Goal: Complete application form

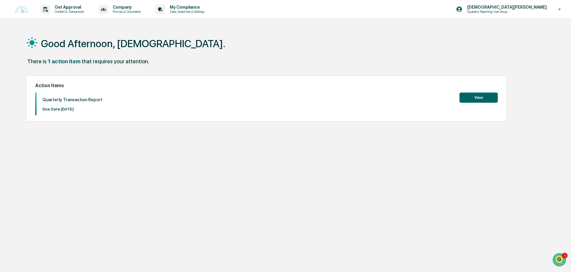
click at [482, 98] on button "View" at bounding box center [478, 98] width 38 height 10
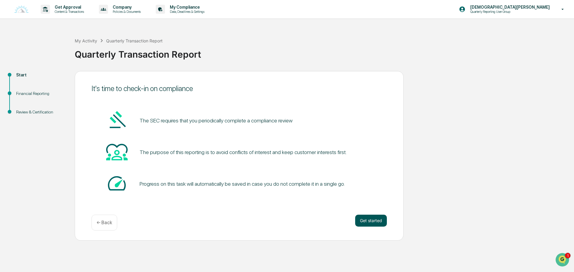
click at [375, 220] on button "Get started" at bounding box center [371, 221] width 32 height 12
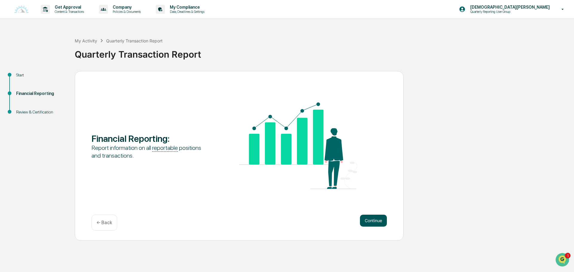
click at [377, 221] on button "Continue" at bounding box center [373, 221] width 27 height 12
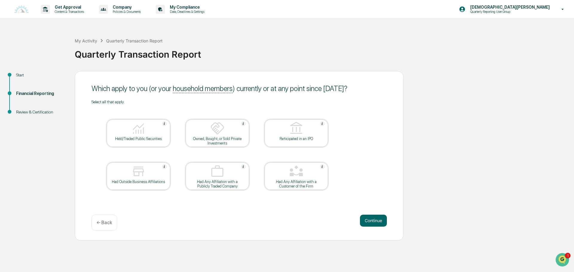
click at [141, 133] on img at bounding box center [138, 128] width 14 height 14
click at [376, 221] on button "Continue" at bounding box center [373, 221] width 27 height 12
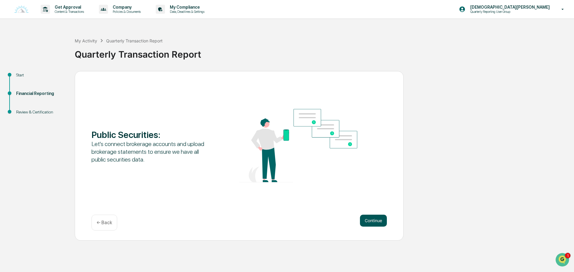
click at [375, 222] on button "Continue" at bounding box center [373, 221] width 27 height 12
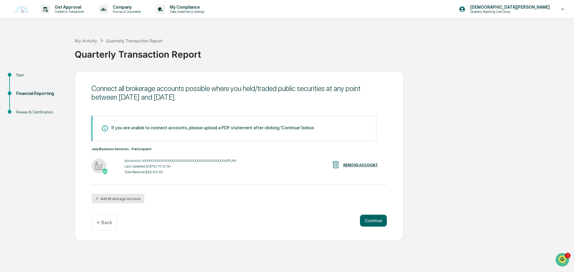
click at [108, 198] on button "Add Brokerage Account" at bounding box center [117, 199] width 53 height 10
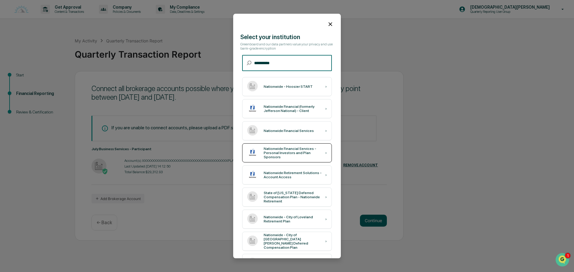
type input "**********"
click at [303, 158] on div "Nationwide Financial Services - Personal Investors and Plan Sponsors ›" at bounding box center [287, 152] width 90 height 19
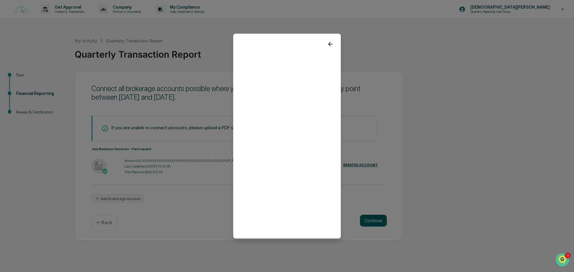
click at [328, 43] on icon at bounding box center [330, 44] width 7 height 7
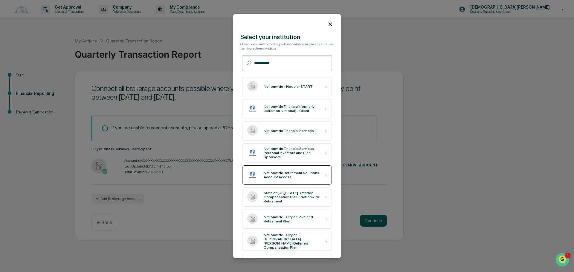
click at [282, 174] on div "Nationwide Retirement Solutions - Account Access" at bounding box center [295, 175] width 62 height 8
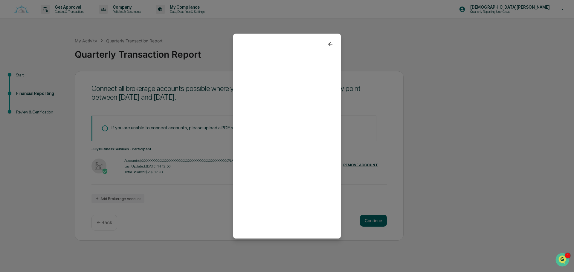
click at [327, 43] on icon at bounding box center [330, 44] width 7 height 7
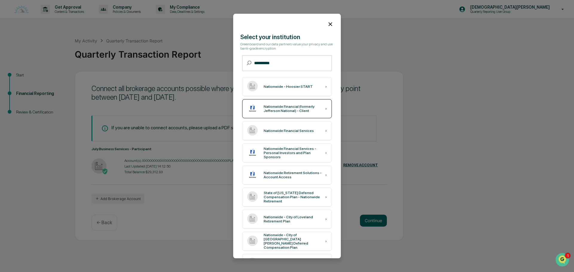
click at [276, 115] on div "Nationwide Financial (formerly Jefferson National) - Client ›" at bounding box center [287, 108] width 90 height 19
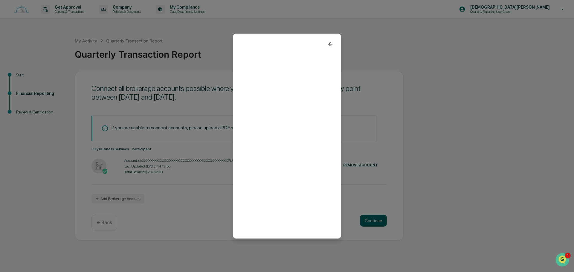
click at [328, 42] on icon at bounding box center [330, 44] width 4 height 4
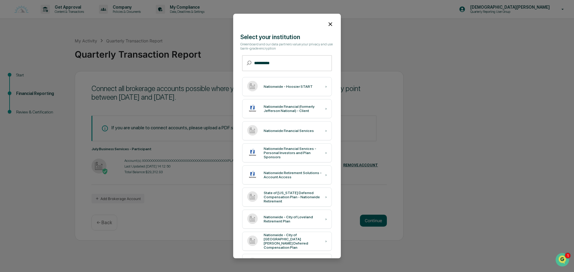
click at [327, 24] on icon at bounding box center [330, 24] width 7 height 7
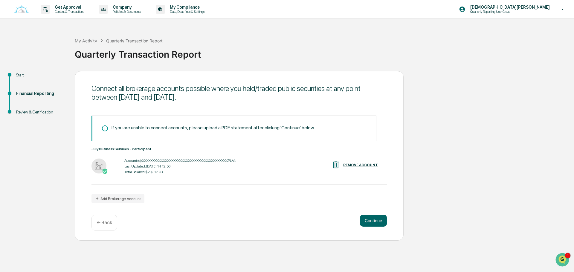
click at [507, 111] on div "Start Financial Reporting Review & Certification Connect all brokerage accounts…" at bounding box center [287, 156] width 568 height 170
click at [114, 199] on button "Add Brokerage Account" at bounding box center [117, 199] width 53 height 10
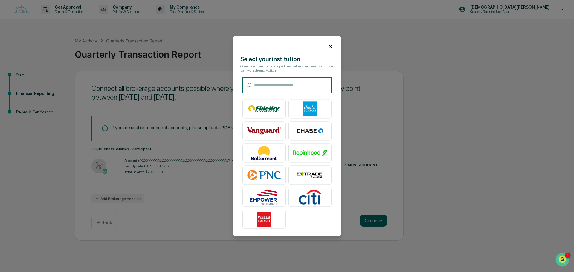
click at [270, 83] on input "text" at bounding box center [293, 85] width 78 height 16
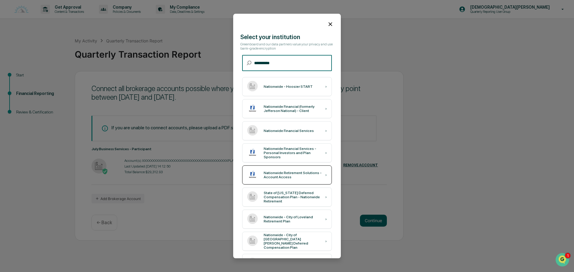
type input "**********"
click at [288, 177] on div "Nationwide Retirement Solutions - Account Access" at bounding box center [295, 175] width 62 height 8
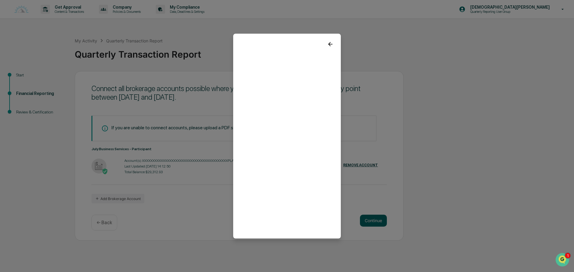
click at [327, 45] on icon at bounding box center [330, 44] width 7 height 7
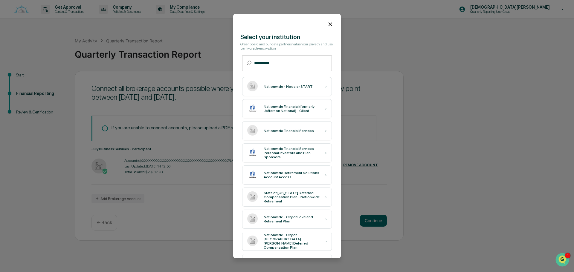
click at [328, 23] on icon at bounding box center [330, 24] width 7 height 7
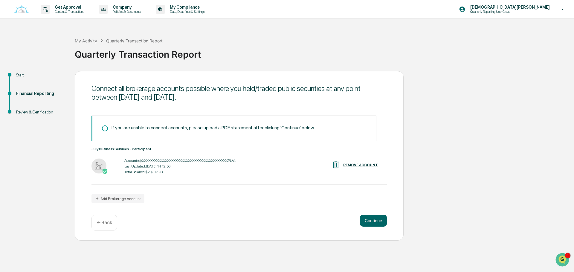
click at [171, 131] on div "If you are unable to connect accounts, please upload a PDF statement after clic…" at bounding box center [233, 129] width 285 height 26
click at [173, 128] on div "If you are unable to connect accounts, please upload a PDF statement after clic…" at bounding box center [212, 128] width 203 height 6
click at [319, 127] on div "If you are unable to connect accounts, please upload a PDF statement after clic…" at bounding box center [233, 129] width 285 height 26
click at [287, 127] on div "If you are unable to connect accounts, please upload a PDF statement after clic…" at bounding box center [212, 128] width 203 height 6
click at [378, 221] on button "Continue" at bounding box center [373, 221] width 27 height 12
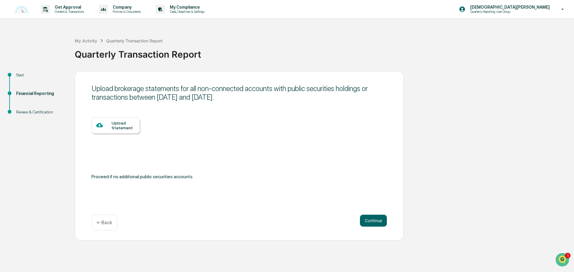
click at [102, 129] on div at bounding box center [103, 125] width 15 height 7
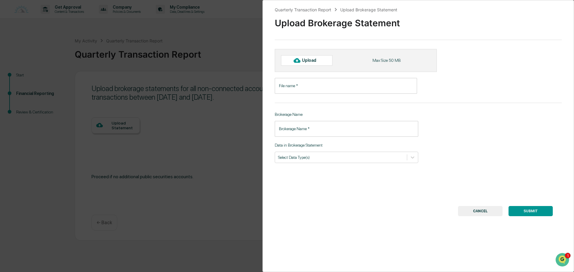
click at [314, 59] on div "Upload" at bounding box center [311, 60] width 19 height 5
type input "**********"
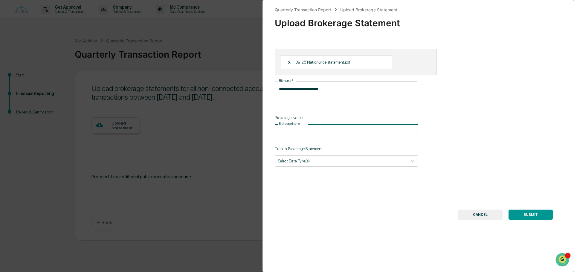
click at [342, 135] on input "Brokerage Name   *" at bounding box center [346, 132] width 143 height 16
type input "**********"
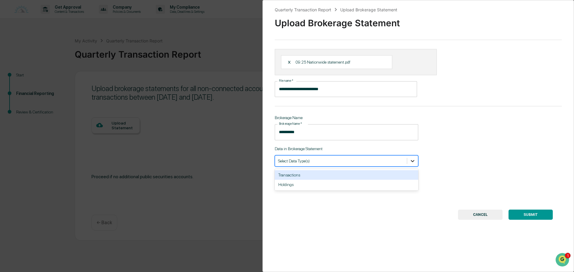
click at [410, 162] on icon at bounding box center [412, 161] width 6 height 6
click at [302, 177] on div "Transactions" at bounding box center [346, 175] width 143 height 10
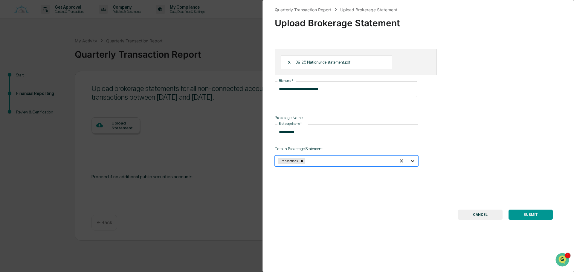
click at [412, 159] on icon at bounding box center [412, 161] width 6 height 6
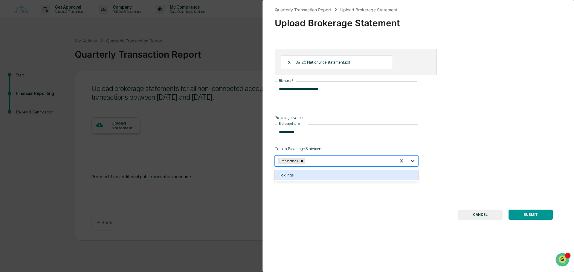
click at [412, 159] on icon at bounding box center [412, 161] width 6 height 6
click at [286, 176] on div "Holdings" at bounding box center [346, 175] width 143 height 10
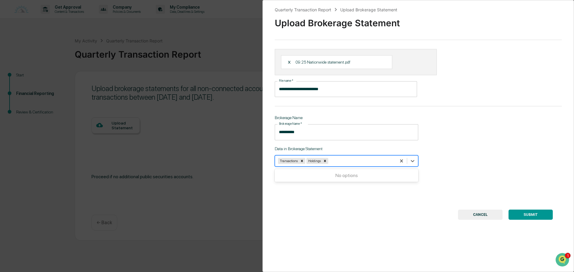
click at [534, 213] on button "SUBMIT" at bounding box center [530, 215] width 44 height 10
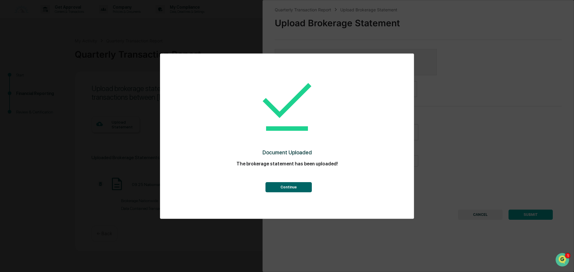
click at [297, 186] on button "Continue" at bounding box center [288, 187] width 46 height 10
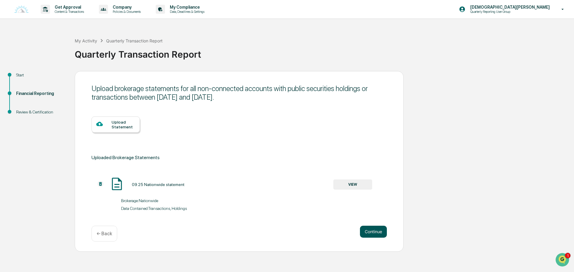
click at [369, 235] on button "Continue" at bounding box center [373, 232] width 27 height 12
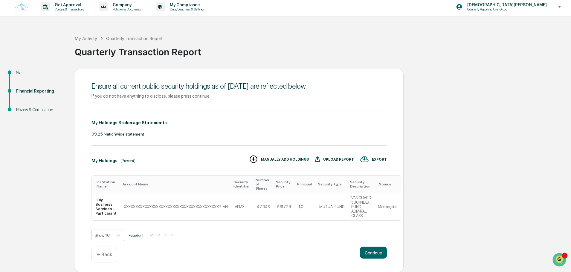
scroll to position [3, 0]
click at [371, 251] on button "Continue" at bounding box center [373, 252] width 27 height 12
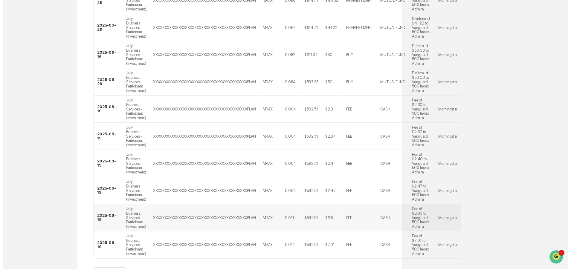
scroll to position [259, 0]
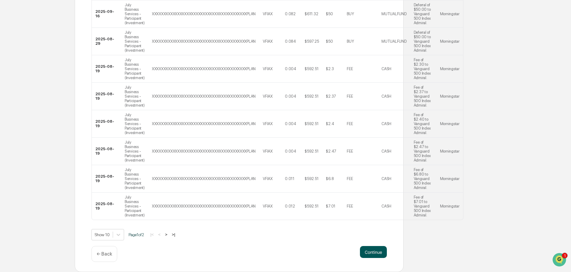
click at [372, 253] on button "Continue" at bounding box center [373, 252] width 27 height 12
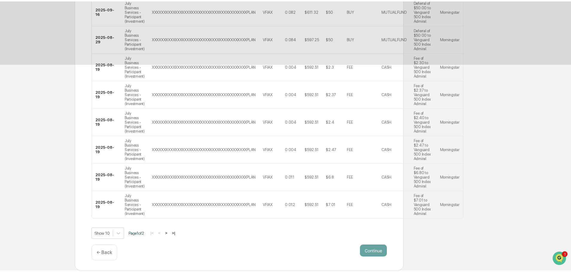
scroll to position [0, 0]
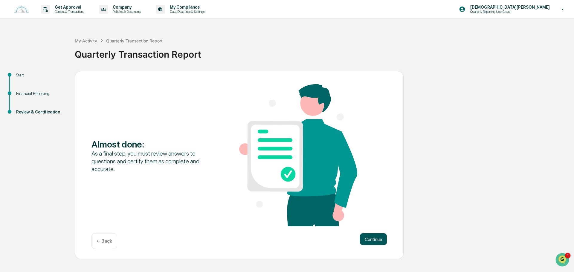
click at [375, 239] on button "Continue" at bounding box center [373, 239] width 27 height 12
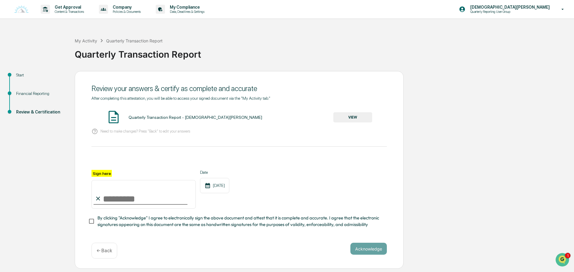
click at [134, 205] on div at bounding box center [141, 204] width 94 height 1
click at [133, 201] on input "Sign here" at bounding box center [143, 194] width 104 height 29
type input "**********"
click at [373, 253] on button "Acknowledge" at bounding box center [368, 249] width 36 height 12
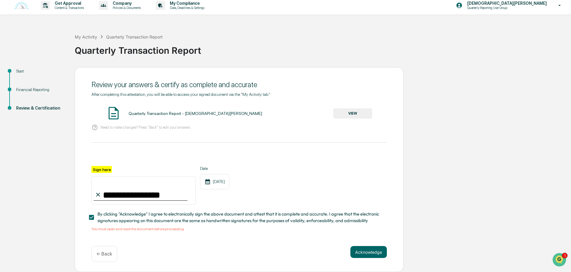
scroll to position [6, 0]
click at [344, 111] on button "VIEW" at bounding box center [352, 113] width 39 height 10
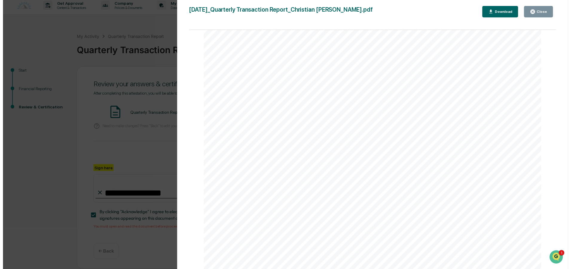
scroll to position [38, 0]
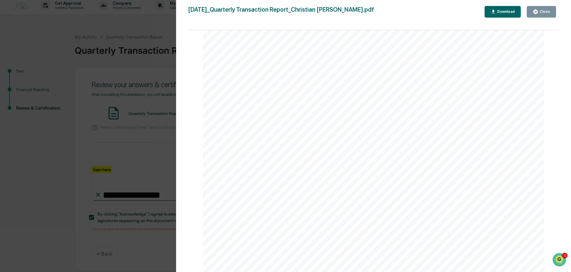
click at [542, 13] on div "Close" at bounding box center [544, 12] width 12 height 4
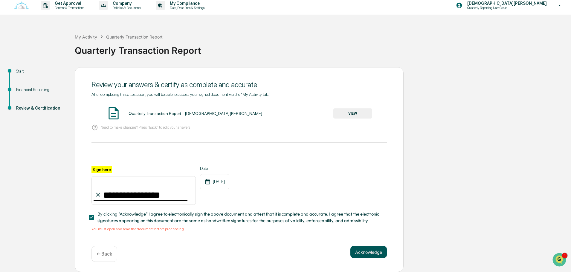
click at [370, 251] on button "Acknowledge" at bounding box center [368, 252] width 36 height 12
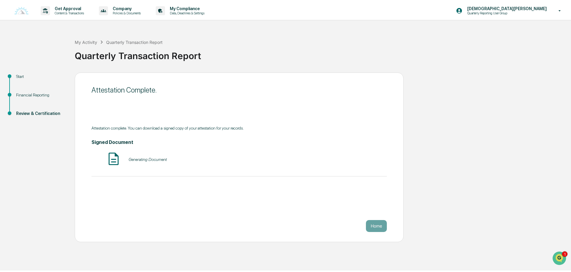
scroll to position [0, 0]
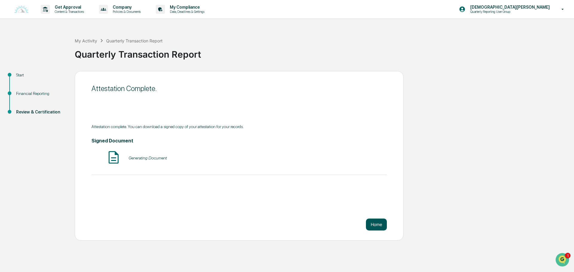
click at [382, 219] on button "Home" at bounding box center [376, 225] width 21 height 12
